Goal: Use online tool/utility

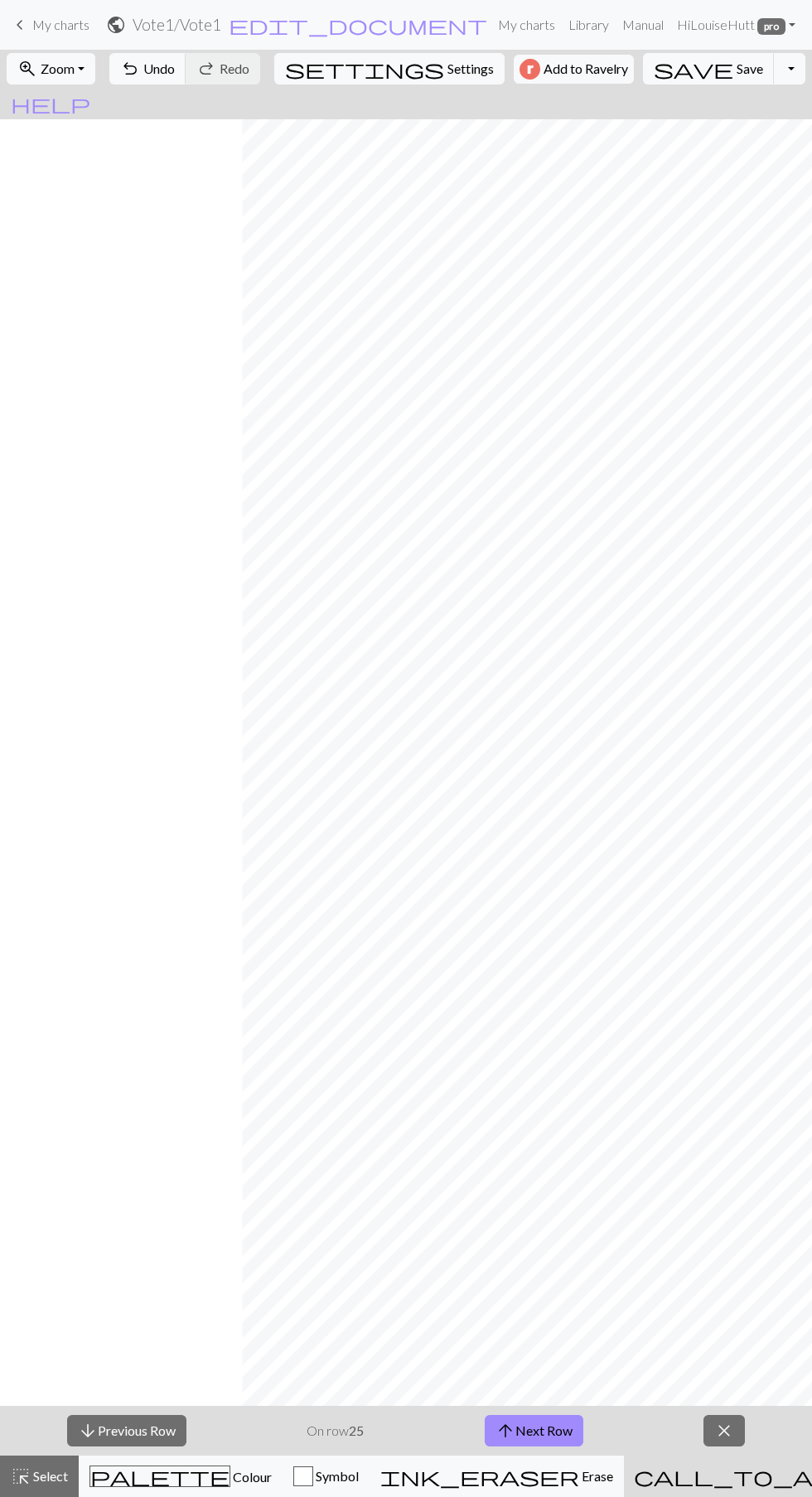
click at [149, 1430] on button "arrow_downward Previous Row" at bounding box center [127, 1431] width 119 height 32
click at [152, 1430] on button "arrow_downward Previous Row" at bounding box center [127, 1431] width 119 height 32
click at [152, 1430] on button "arrow_downward Previous Row" at bounding box center [127, 1431] width 119 height 32
click at [145, 1431] on button "arrow_downward Previous Row" at bounding box center [127, 1431] width 119 height 32
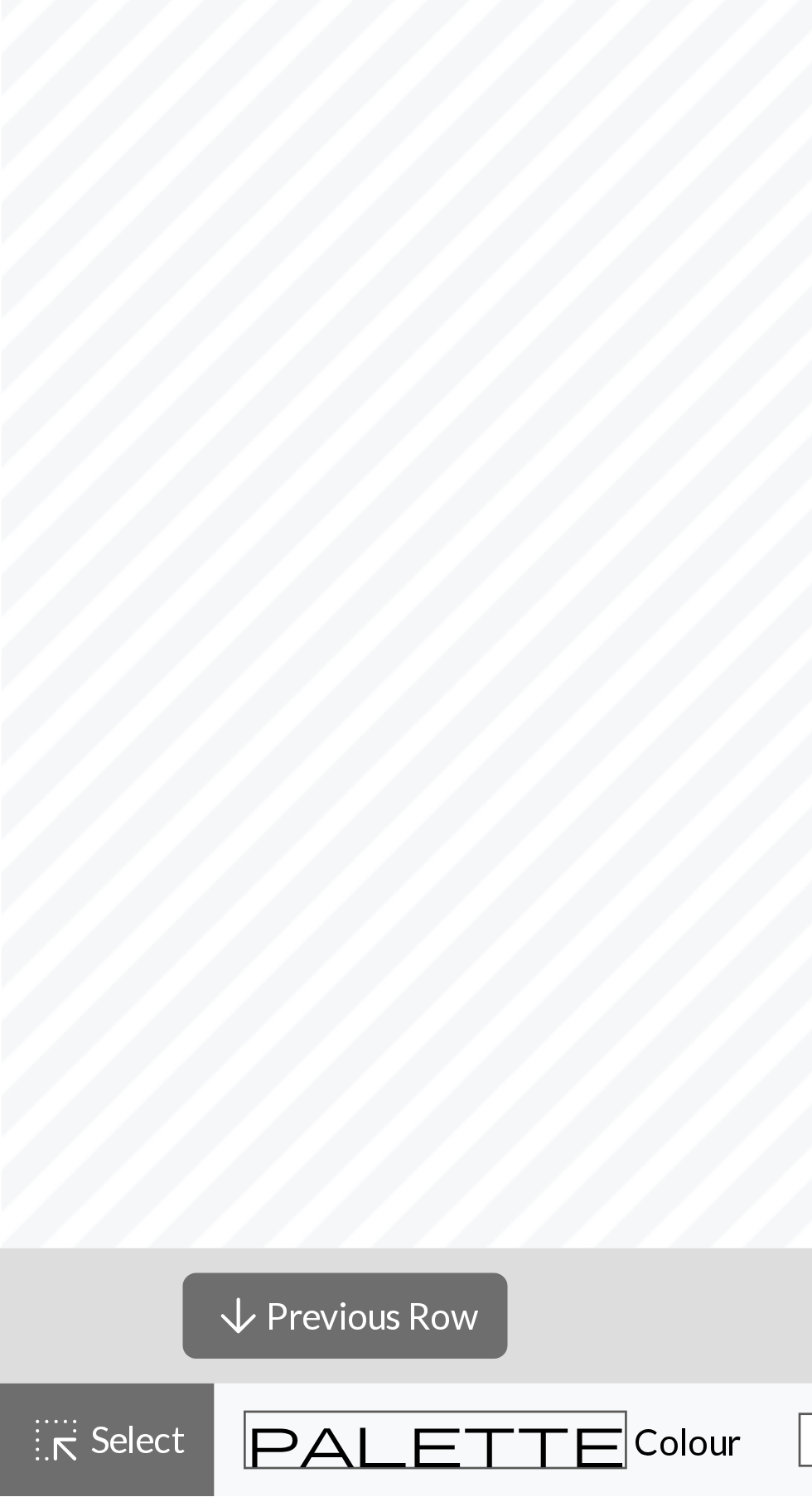
click at [53, 1467] on div "highlight_alt Select Select" at bounding box center [39, 1476] width 57 height 20
click at [127, 1430] on button "arrow_downward Previous Row" at bounding box center [127, 1431] width 119 height 32
click at [133, 1435] on button "arrow_downward Previous Row" at bounding box center [127, 1431] width 119 height 32
click at [131, 1438] on button "arrow_downward Previous Row" at bounding box center [127, 1431] width 119 height 32
click at [136, 1434] on button "arrow_downward Previous Row" at bounding box center [127, 1431] width 119 height 32
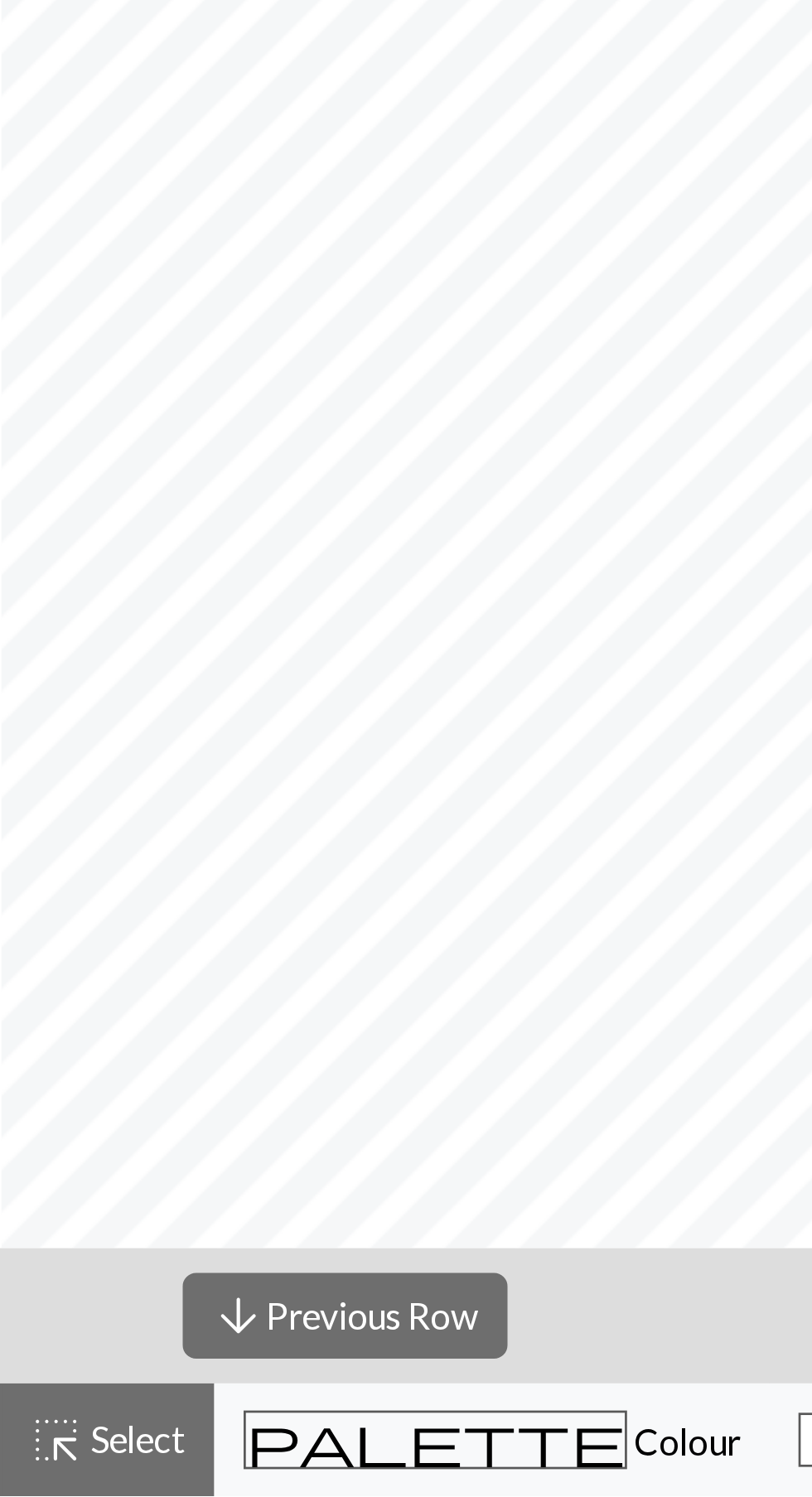
click at [143, 1435] on button "arrow_downward Previous Row" at bounding box center [127, 1431] width 119 height 32
click at [59, 1472] on span "Select" at bounding box center [49, 1476] width 38 height 16
click at [153, 1438] on button "arrow_downward Previous Row" at bounding box center [127, 1431] width 119 height 32
click at [166, 1438] on button "arrow_downward Previous Row" at bounding box center [127, 1431] width 119 height 32
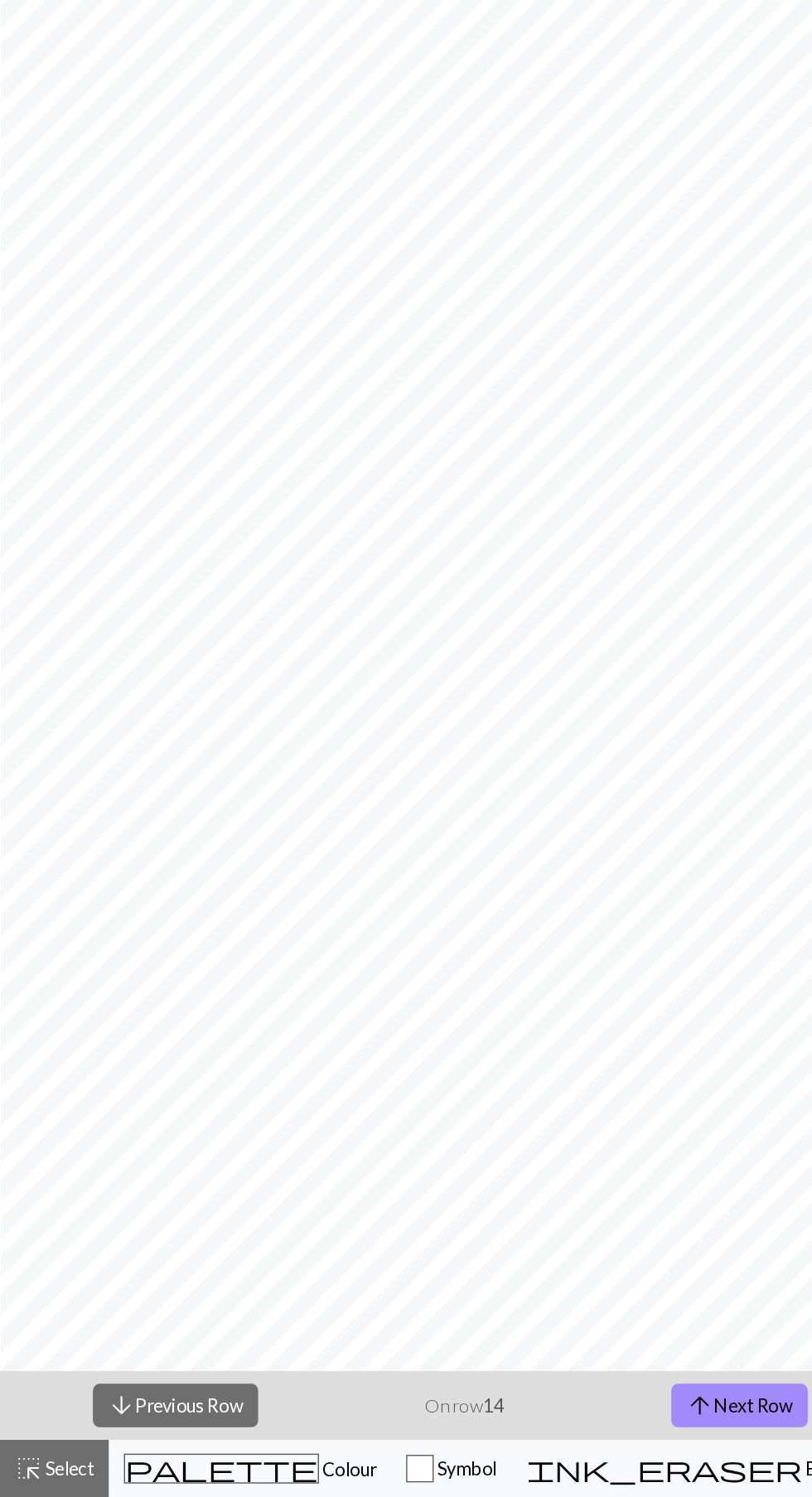
scroll to position [0, 0]
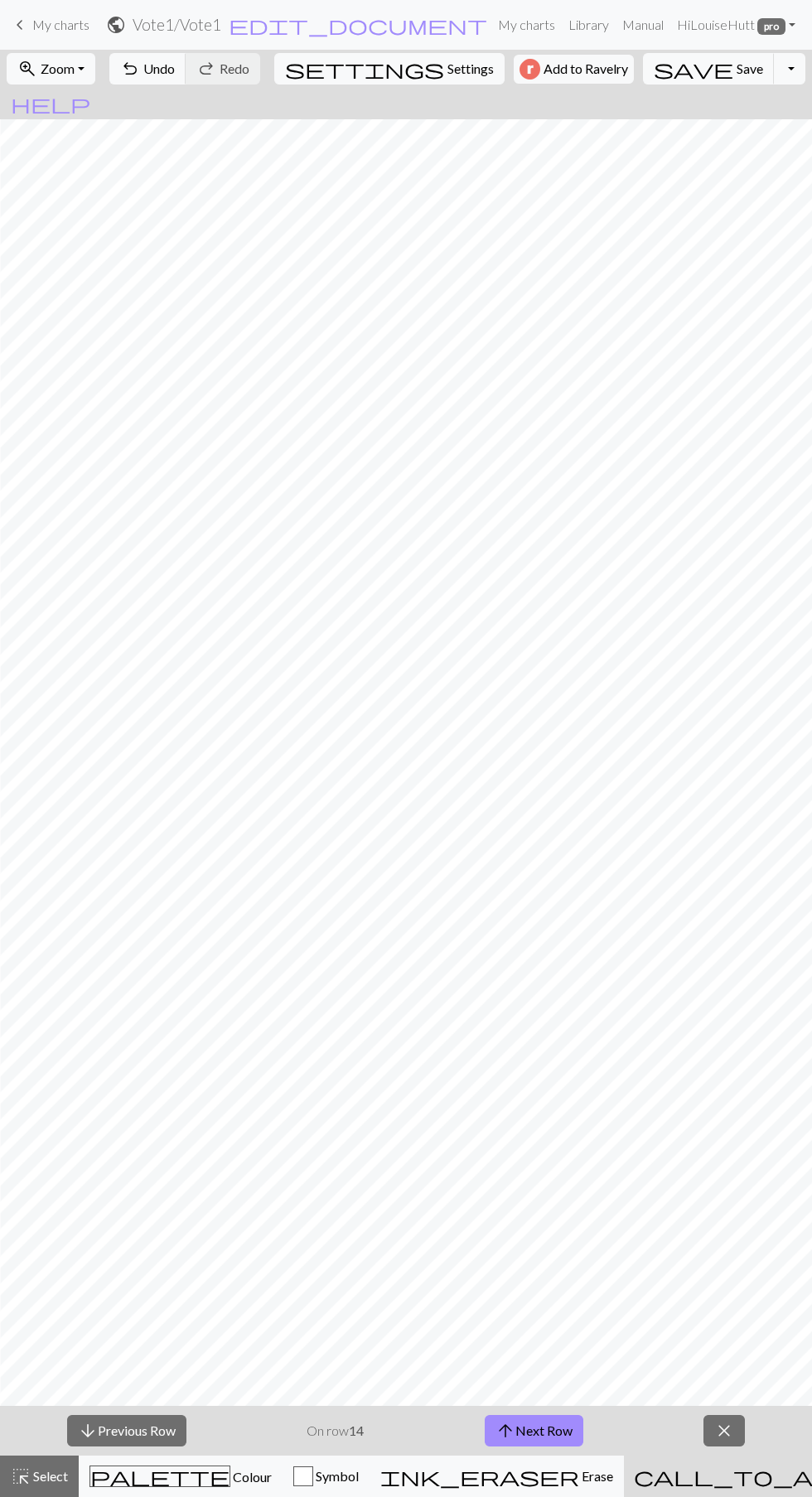
click at [166, 1432] on button "arrow_downward Previous Row" at bounding box center [127, 1431] width 119 height 32
click at [154, 1425] on button "arrow_downward Previous Row" at bounding box center [127, 1431] width 119 height 32
click at [153, 1431] on button "arrow_downward Previous Row" at bounding box center [127, 1431] width 119 height 32
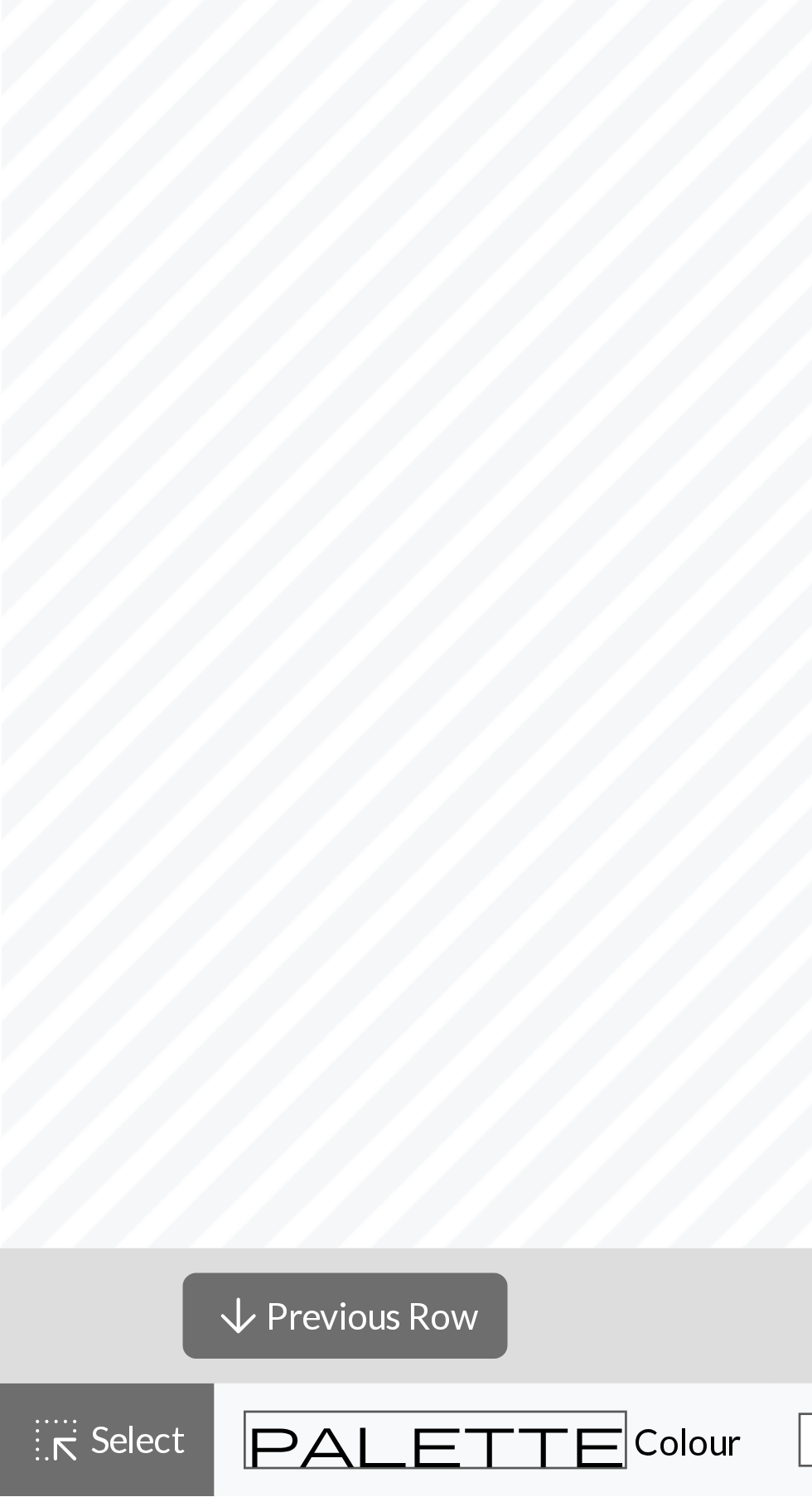
click at [53, 1470] on span "Select" at bounding box center [49, 1476] width 38 height 16
click at [130, 1421] on button "arrow_downward Previous Row" at bounding box center [127, 1431] width 119 height 32
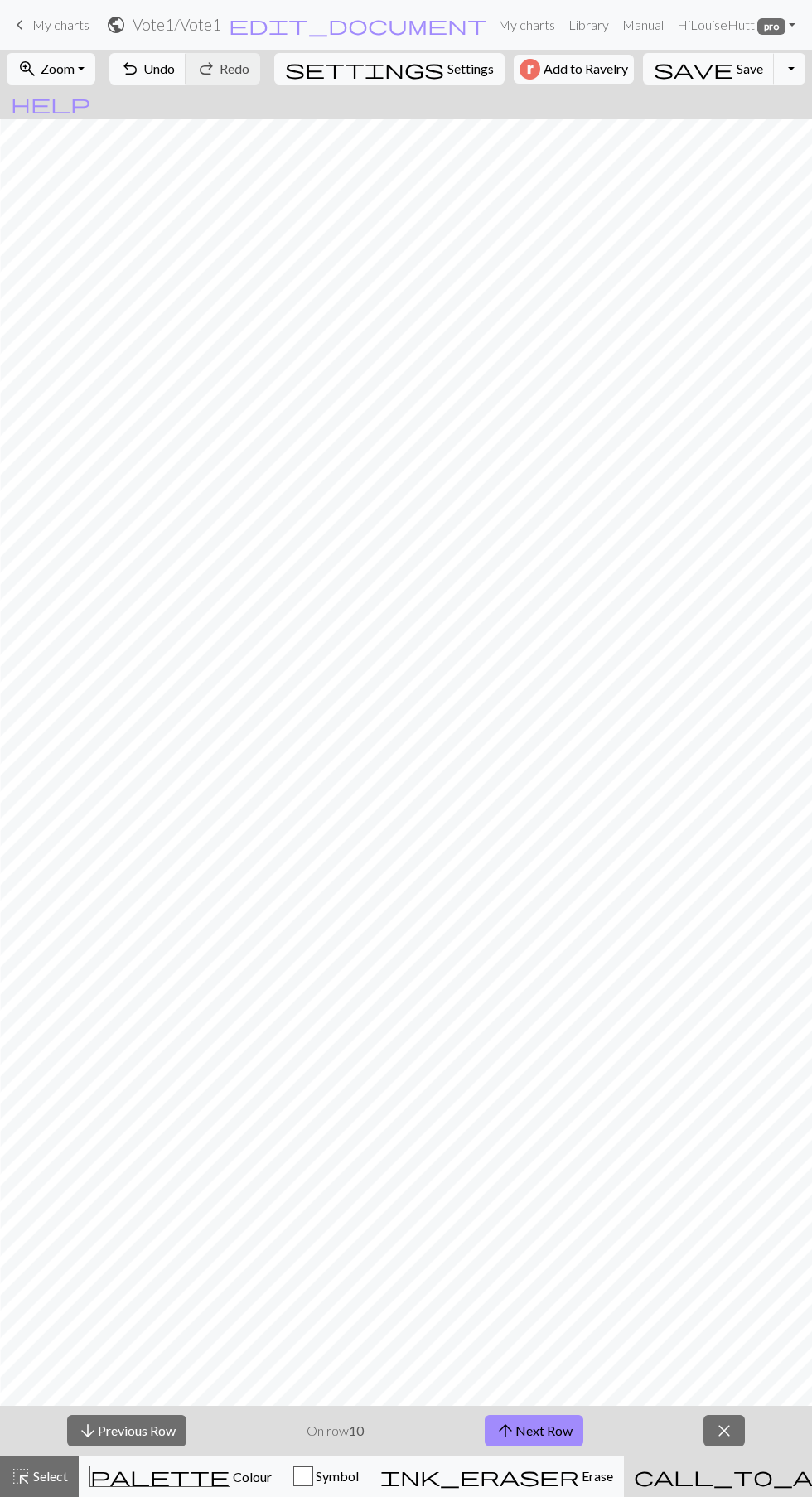
click at [163, 1435] on button "arrow_downward Previous Row" at bounding box center [127, 1431] width 119 height 32
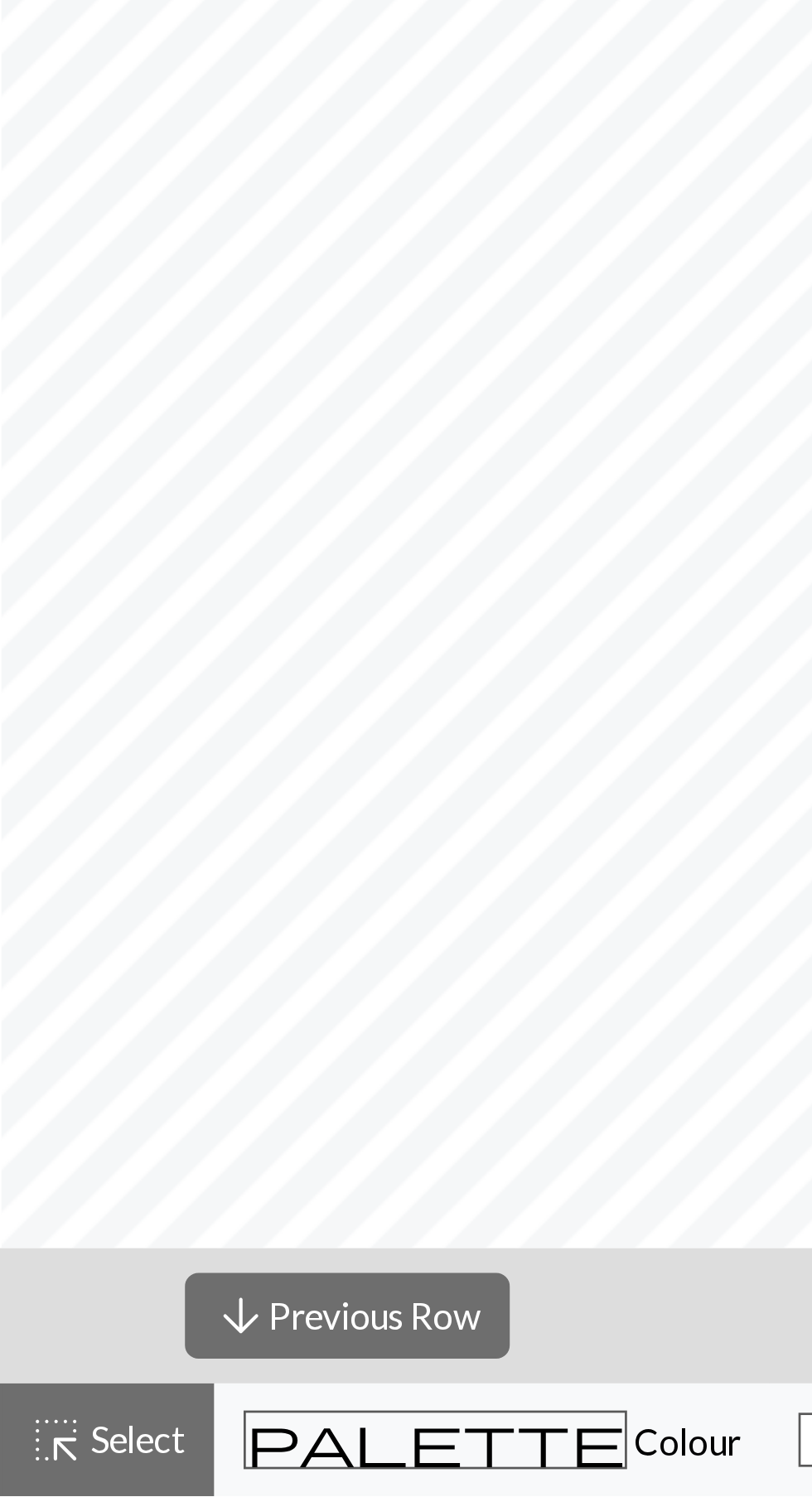
click at [53, 1472] on span "Select" at bounding box center [49, 1476] width 38 height 16
click at [121, 1426] on button "arrow_downward Previous Row" at bounding box center [128, 1431] width 119 height 32
click at [114, 1432] on button "arrow_downward Previous Row" at bounding box center [128, 1431] width 119 height 32
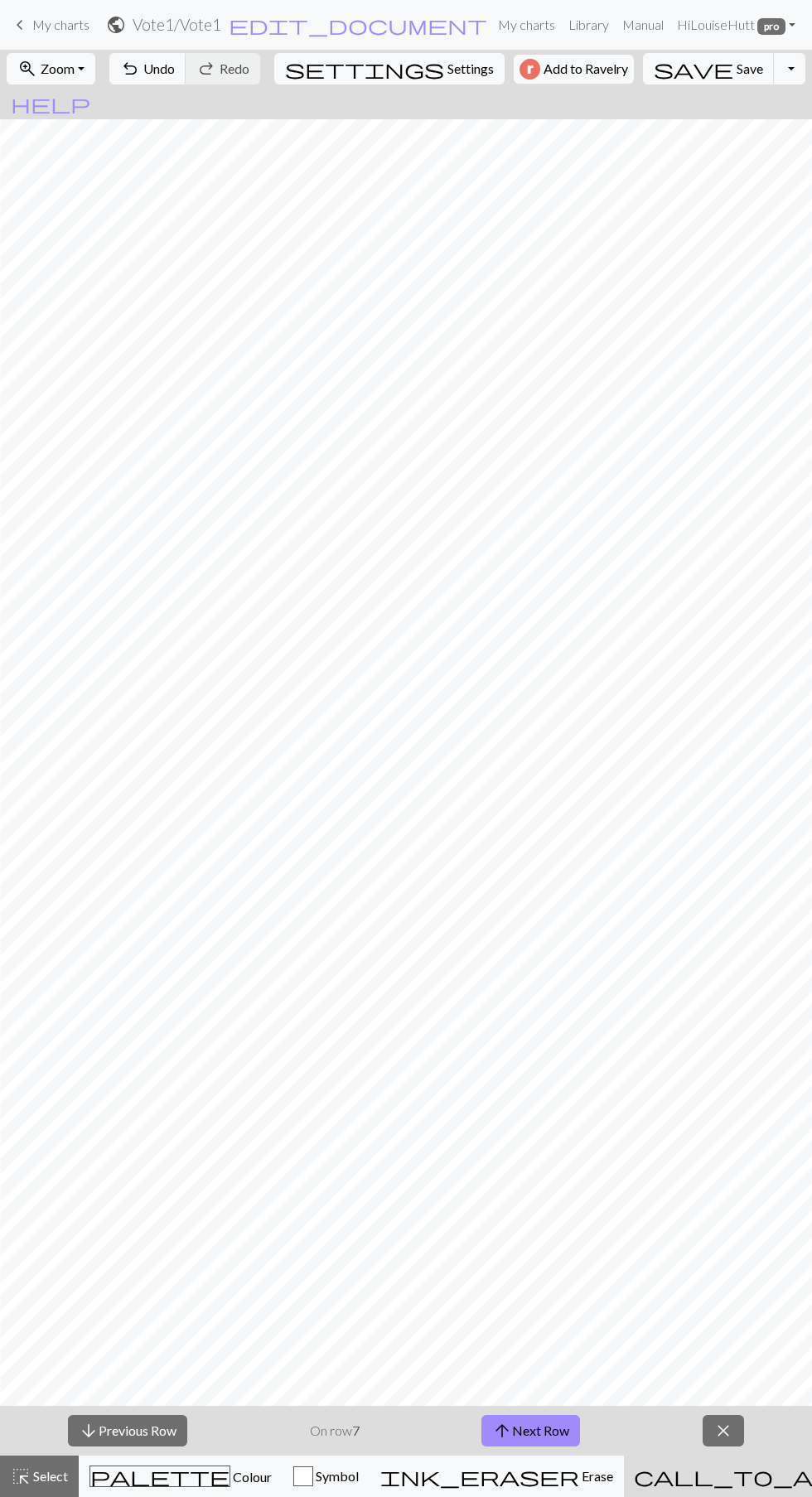
click at [161, 1429] on button "arrow_downward Previous Row" at bounding box center [128, 1431] width 119 height 32
click at [159, 1431] on button "arrow_downward Previous Row" at bounding box center [128, 1431] width 119 height 32
click at [160, 1422] on button "arrow_downward Previous Row" at bounding box center [128, 1431] width 119 height 32
click at [163, 1424] on button "arrow_downward Previous Row" at bounding box center [128, 1431] width 119 height 32
click at [168, 1428] on button "arrow_downward Previous Row" at bounding box center [128, 1431] width 119 height 32
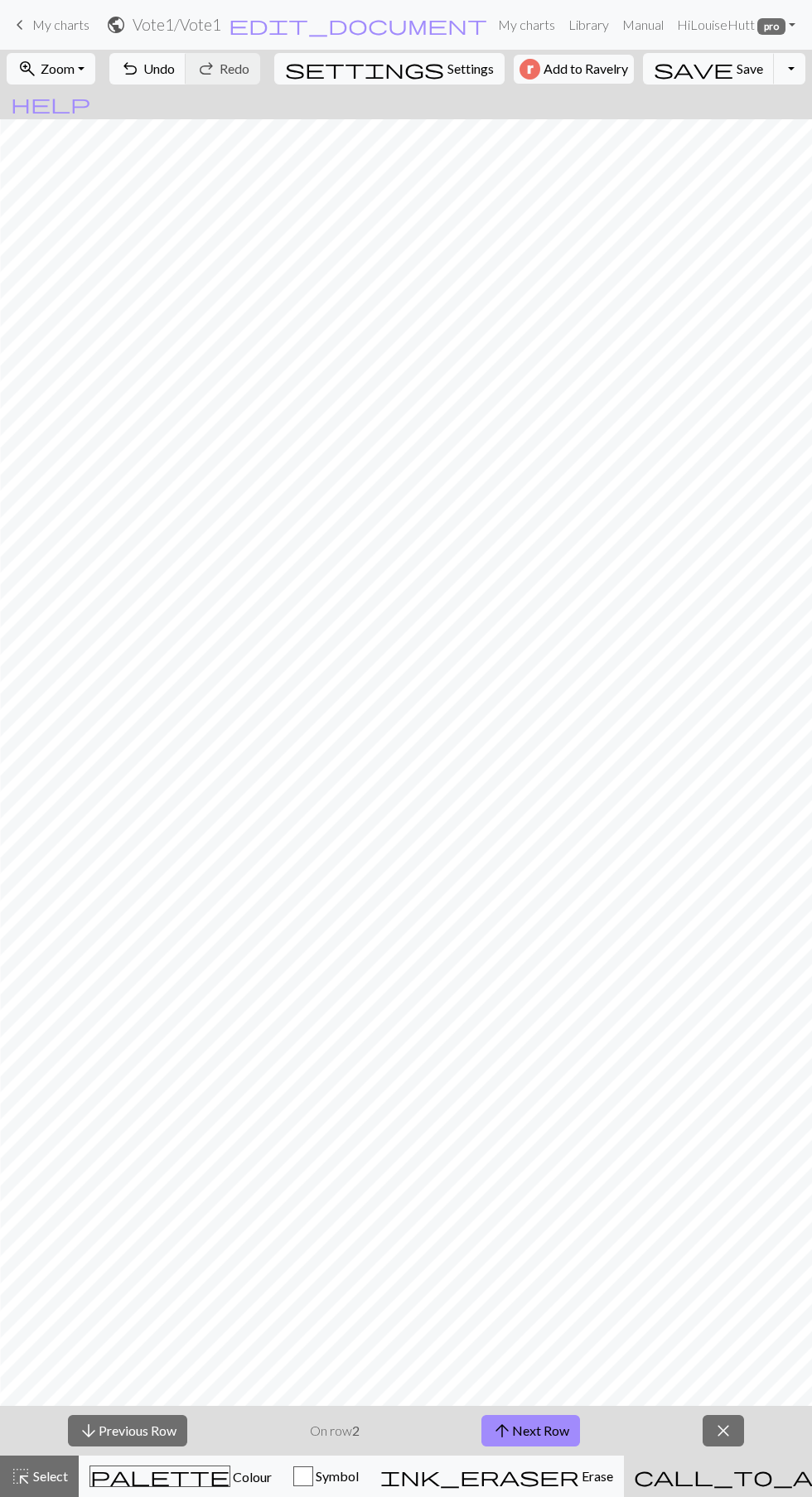
click at [167, 1427] on button "arrow_downward Previous Row" at bounding box center [128, 1431] width 119 height 32
click at [532, 1431] on button "arrow_upward Next Row" at bounding box center [530, 1431] width 99 height 32
click at [548, 1431] on button "arrow_upward Next Row" at bounding box center [530, 1431] width 99 height 32
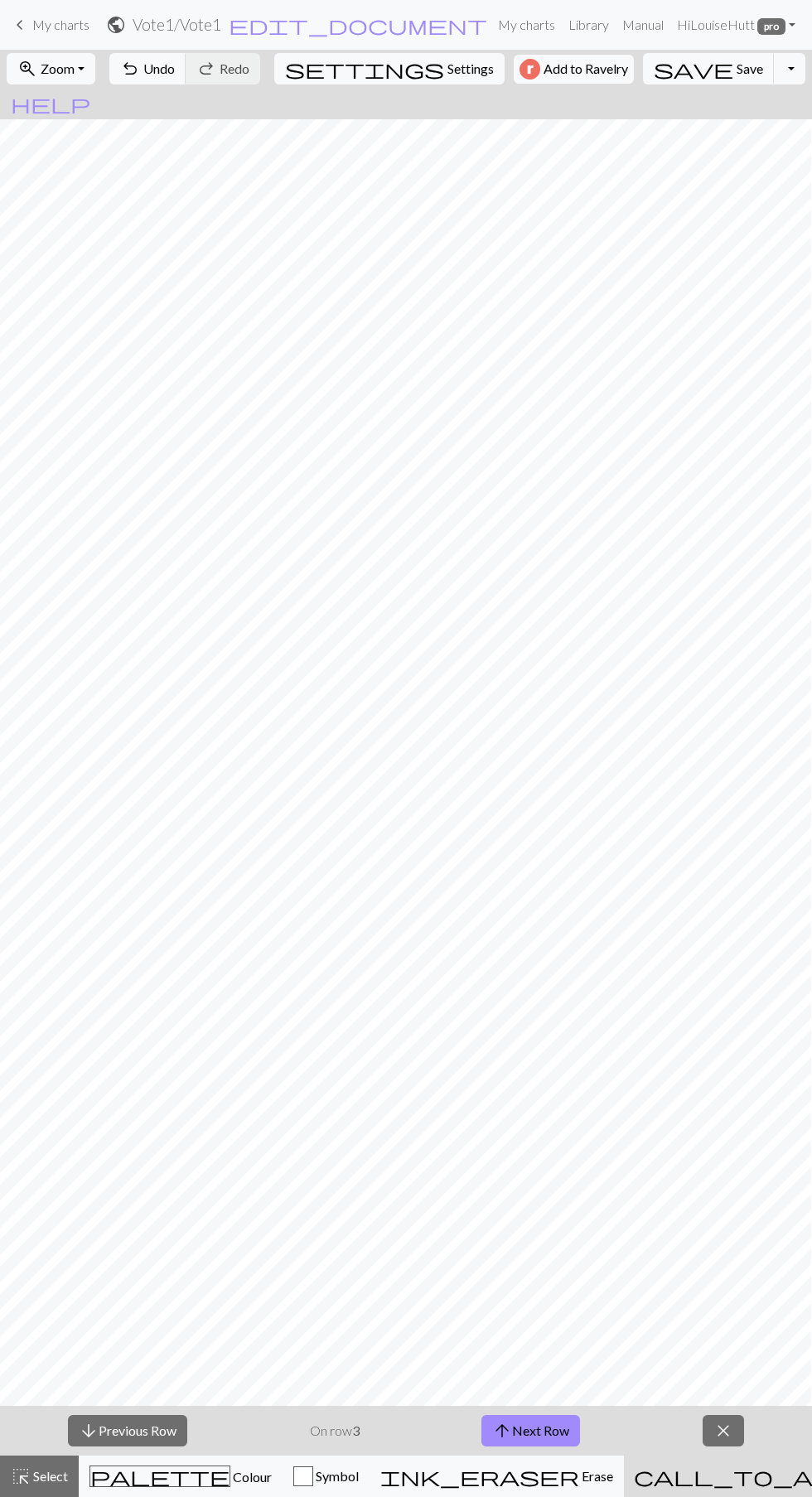
scroll to position [0, 69]
click at [533, 1437] on button "arrow_upward Next Row" at bounding box center [530, 1431] width 99 height 32
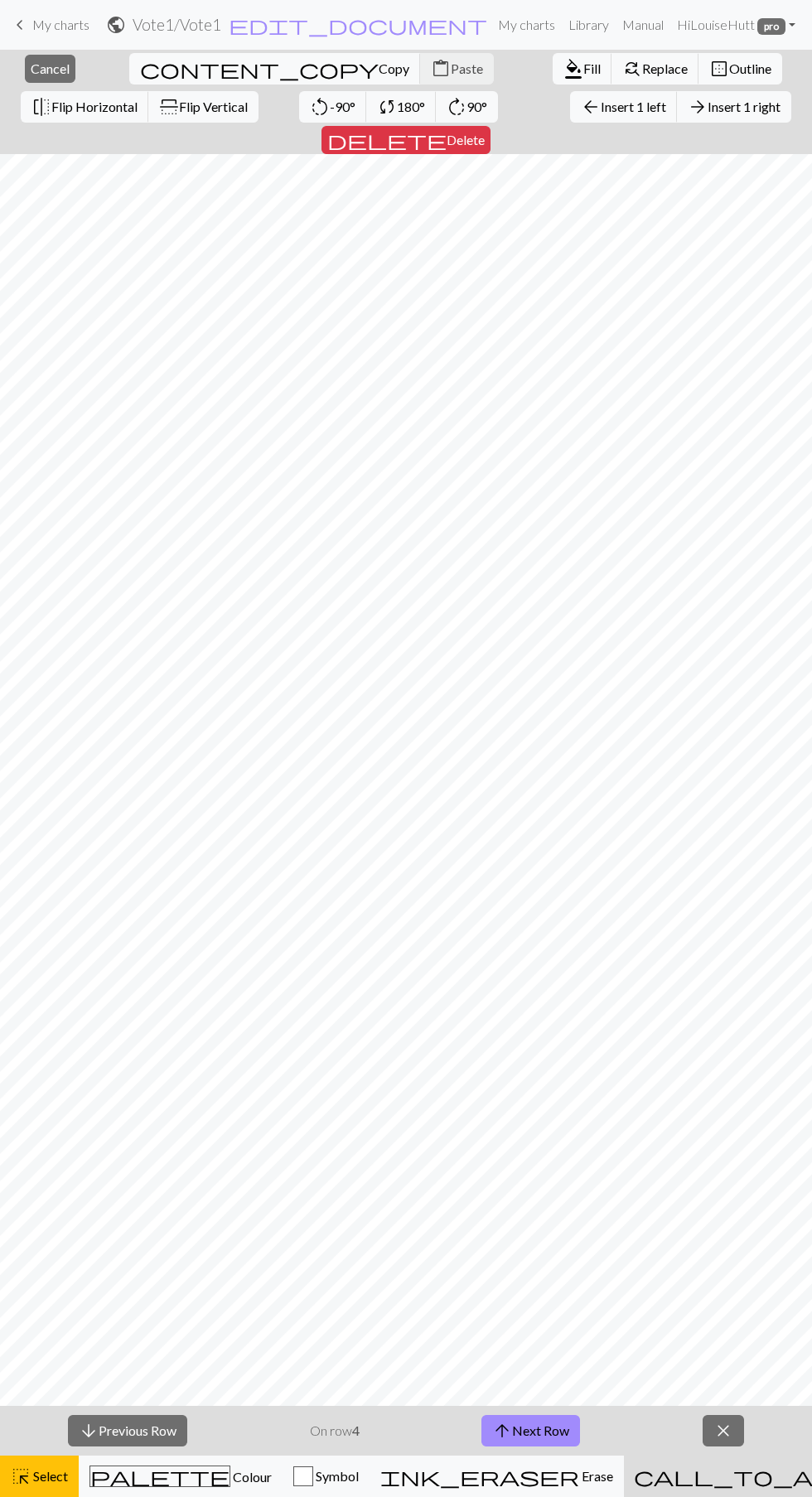
scroll to position [0, 513]
click at [32, 1479] on span "Select" at bounding box center [49, 1476] width 38 height 16
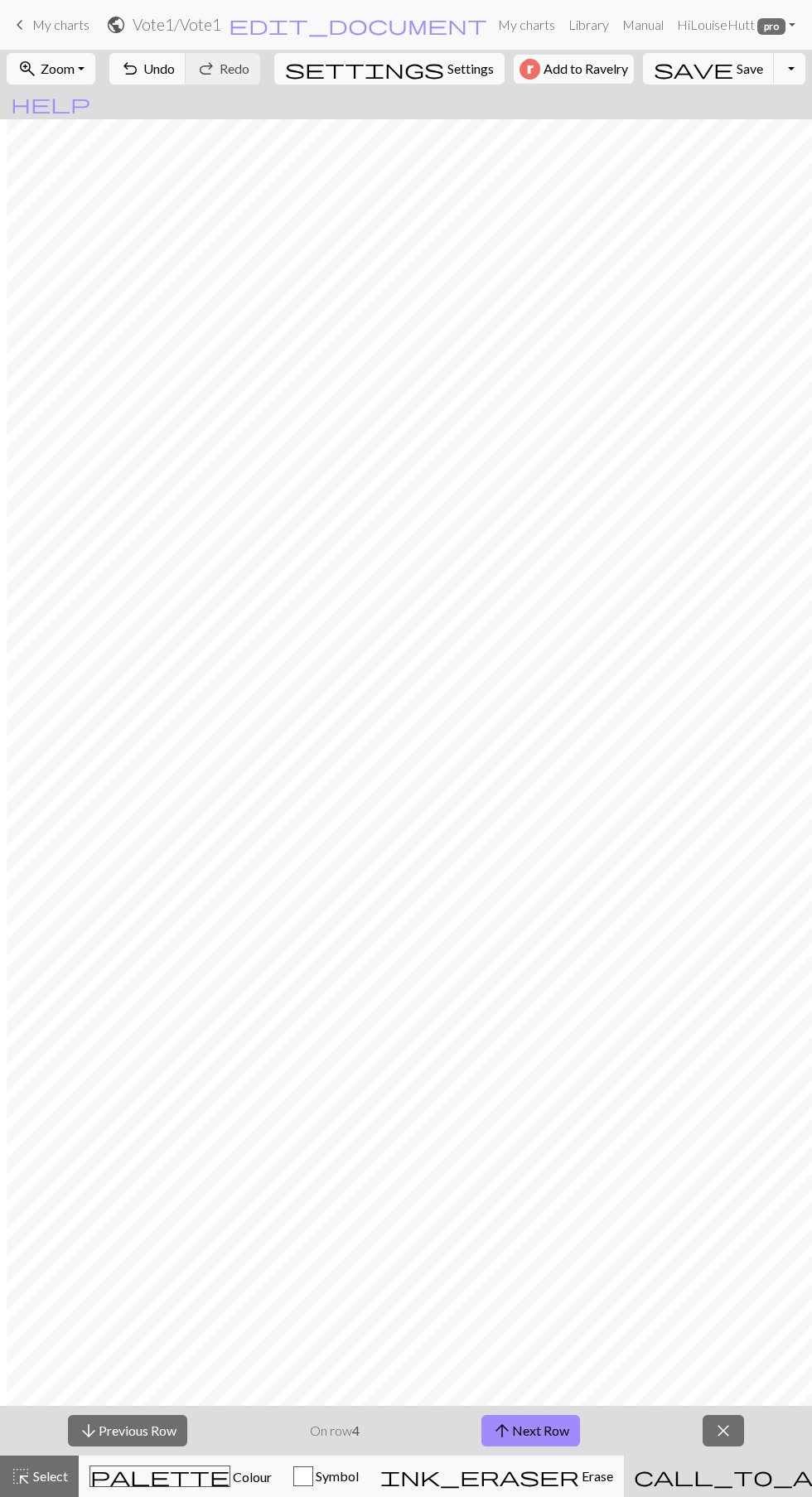
scroll to position [0, 1697]
click at [547, 1433] on button "arrow_upward Next Row" at bounding box center [530, 1431] width 99 height 32
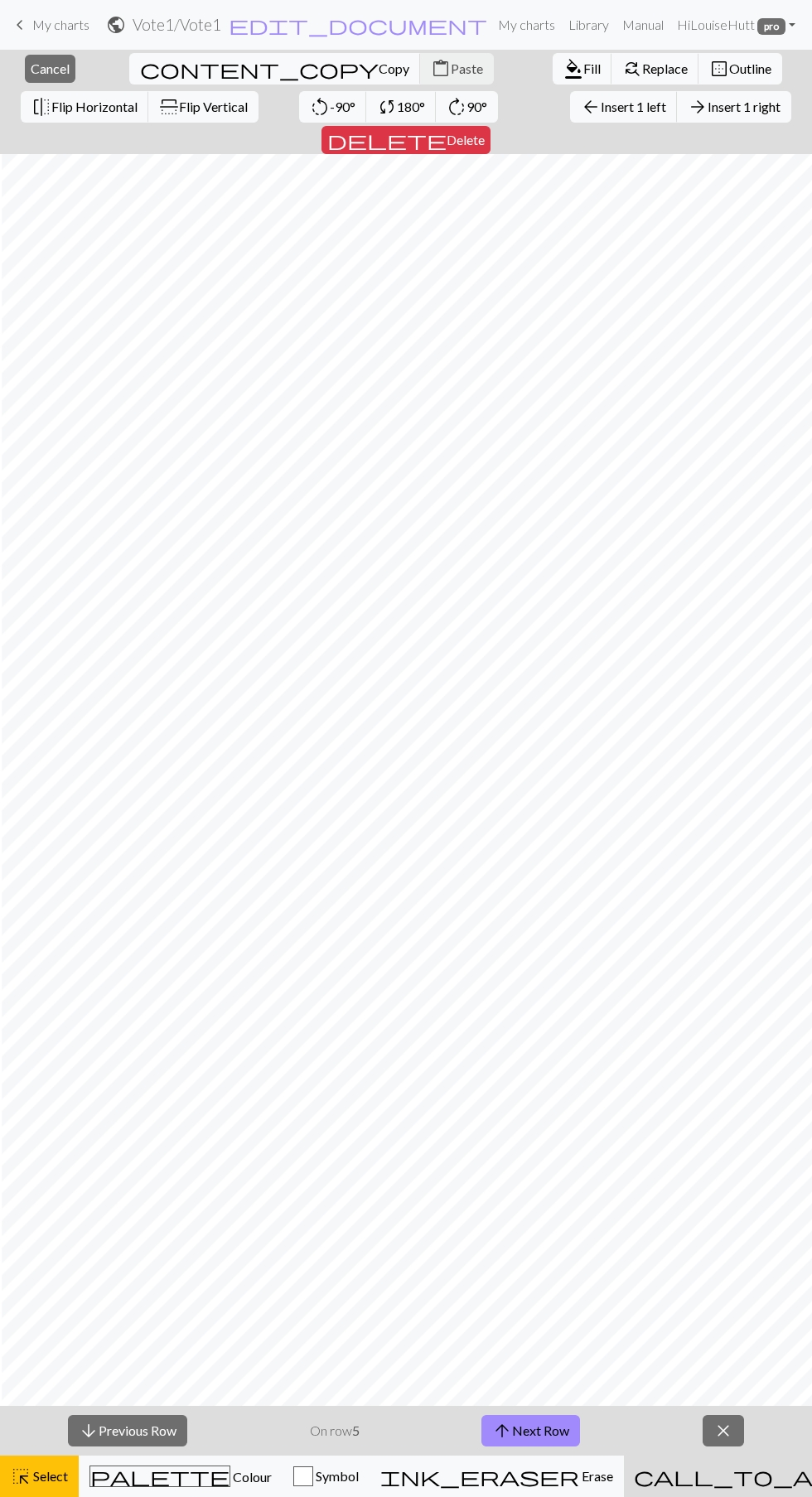
scroll to position [0, 92]
click at [727, 1424] on span "close" at bounding box center [723, 1431] width 20 height 23
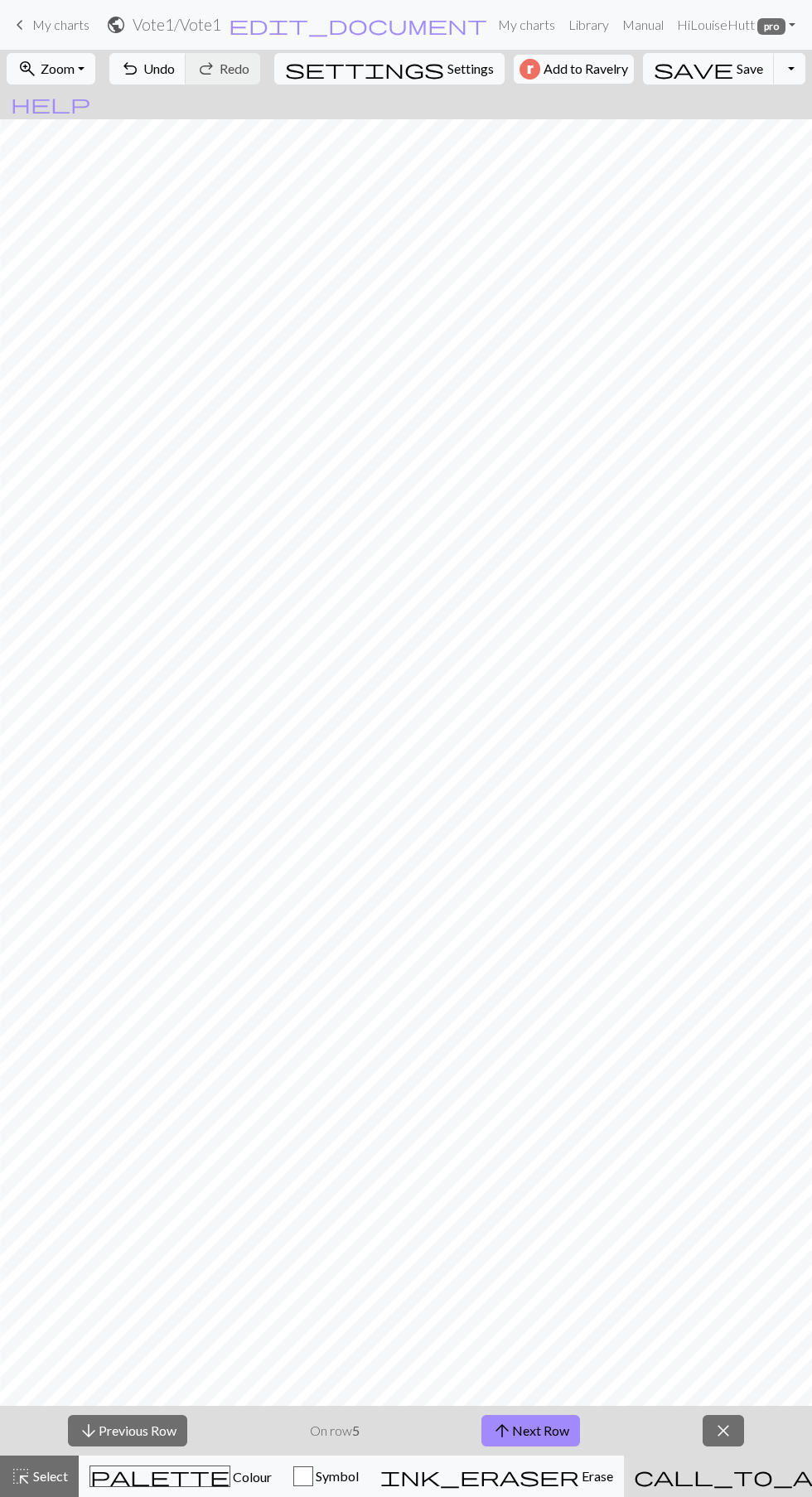
click at [507, 1439] on span "arrow_upward" at bounding box center [502, 1431] width 20 height 23
